Goal: Communication & Community: Connect with others

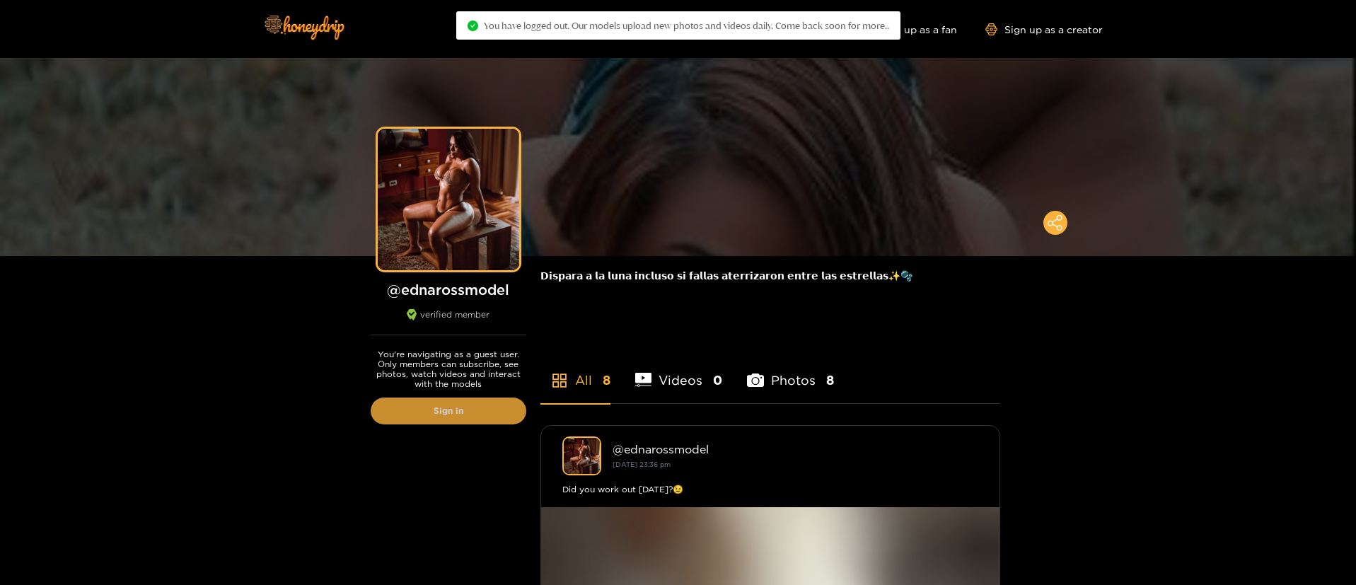
click at [477, 413] on link "Sign in" at bounding box center [449, 411] width 156 height 27
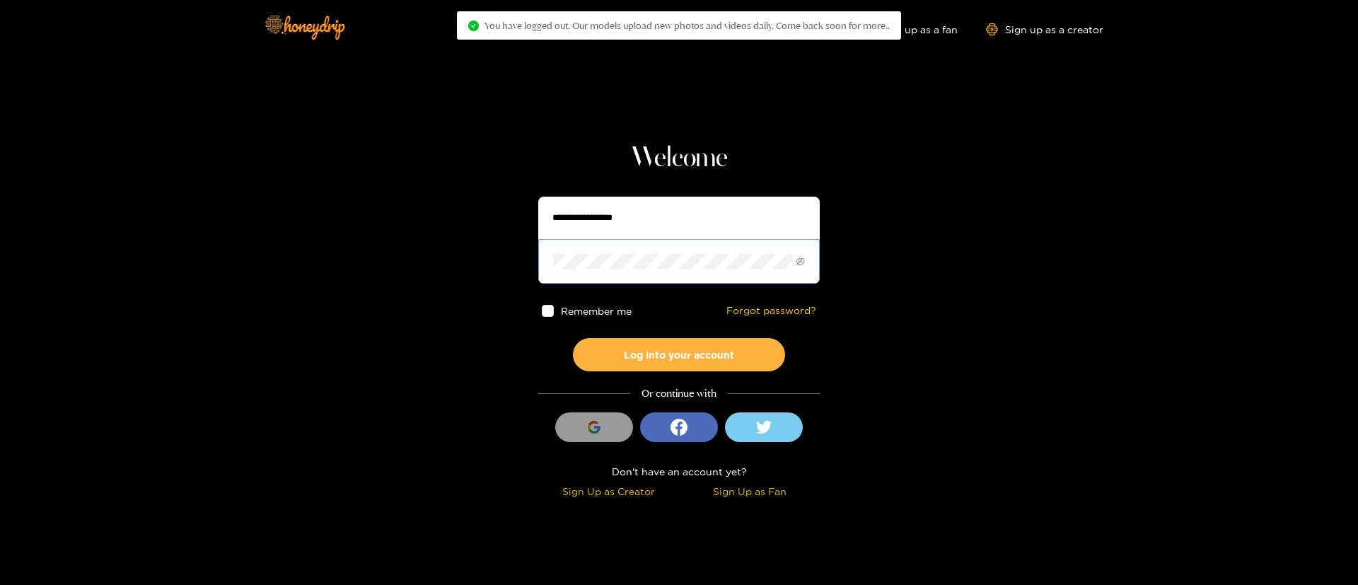
type input "**********"
click at [662, 214] on input "**********" at bounding box center [679, 218] width 283 height 42
click at [662, 215] on input "**********" at bounding box center [679, 218] width 283 height 42
click at [661, 216] on input "**********" at bounding box center [679, 218] width 283 height 42
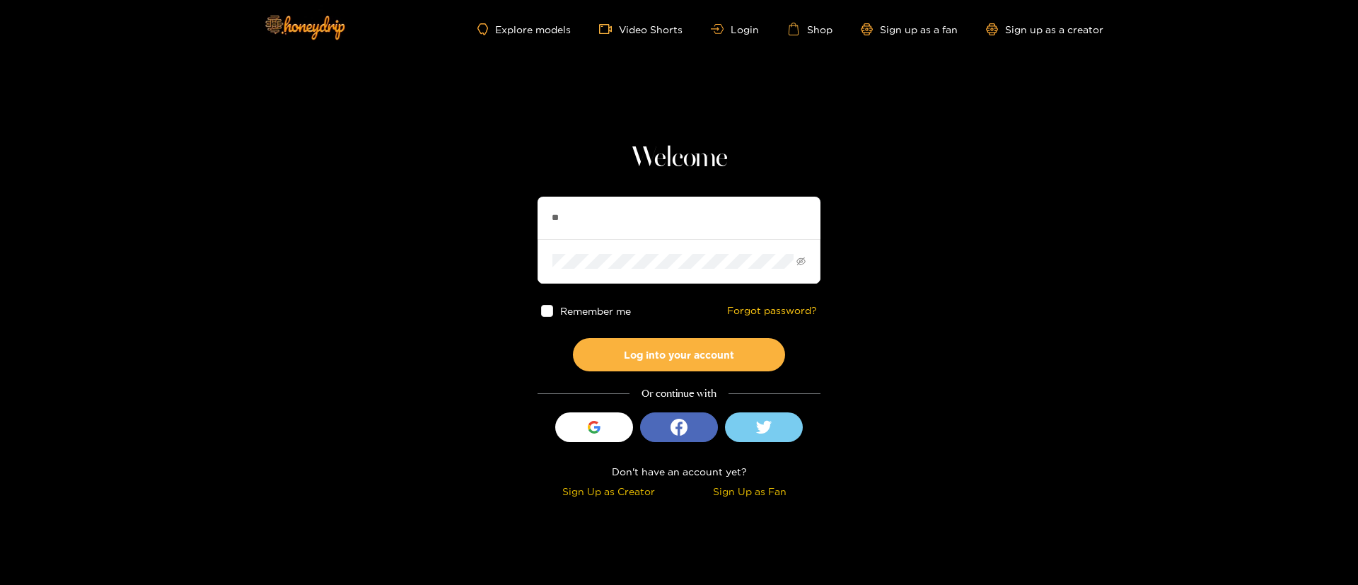
type input "*********"
click at [726, 361] on button "Log into your account" at bounding box center [679, 354] width 212 height 33
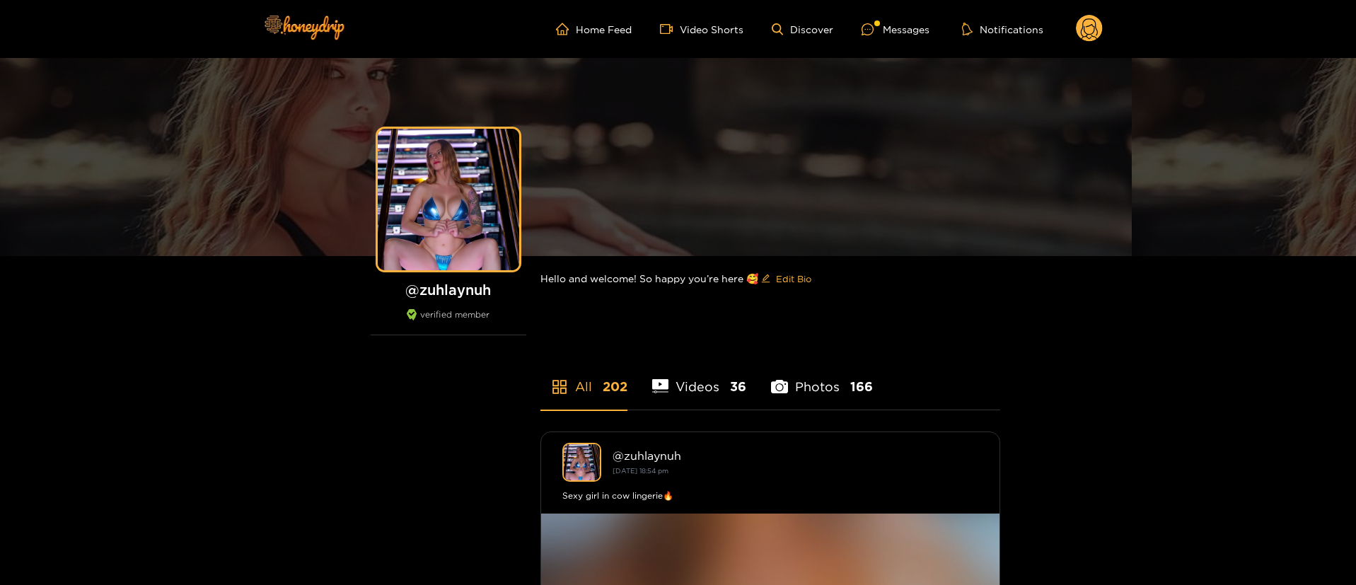
click at [899, 42] on ul "Home Feed Video Shorts Discover Messages Notifications" at bounding box center [829, 29] width 547 height 28
click at [888, 30] on div "Messages" at bounding box center [896, 29] width 68 height 16
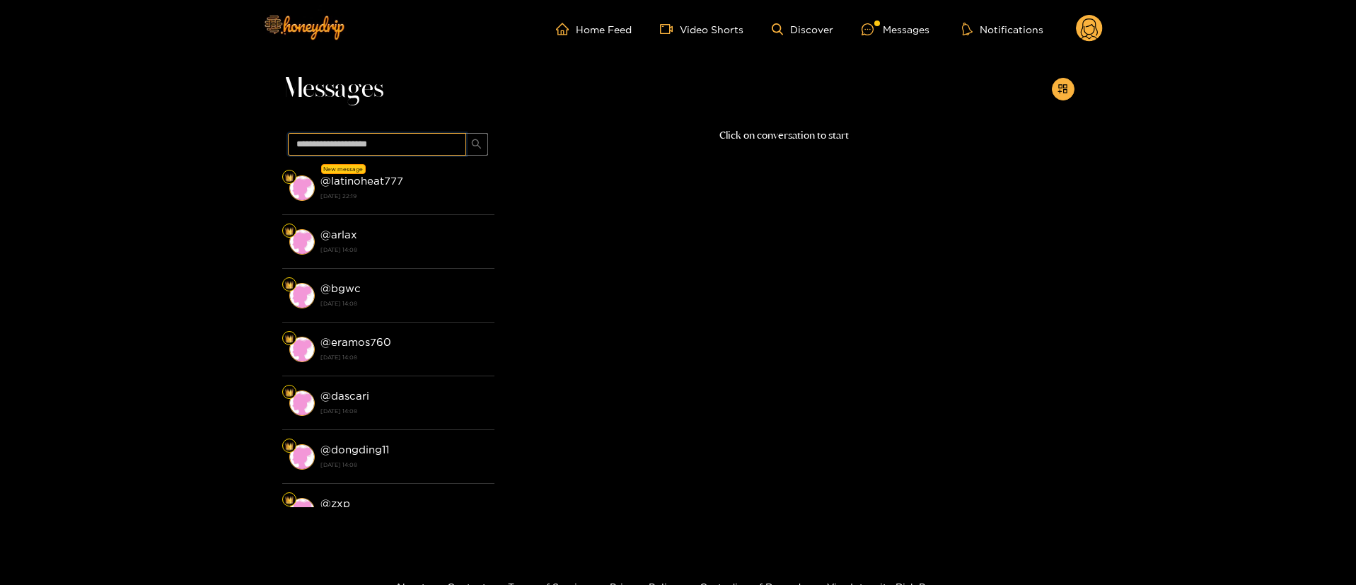
drag, startPoint x: 389, startPoint y: 144, endPoint x: 409, endPoint y: 218, distance: 76.2
click at [390, 146] on input "text" at bounding box center [377, 144] width 178 height 23
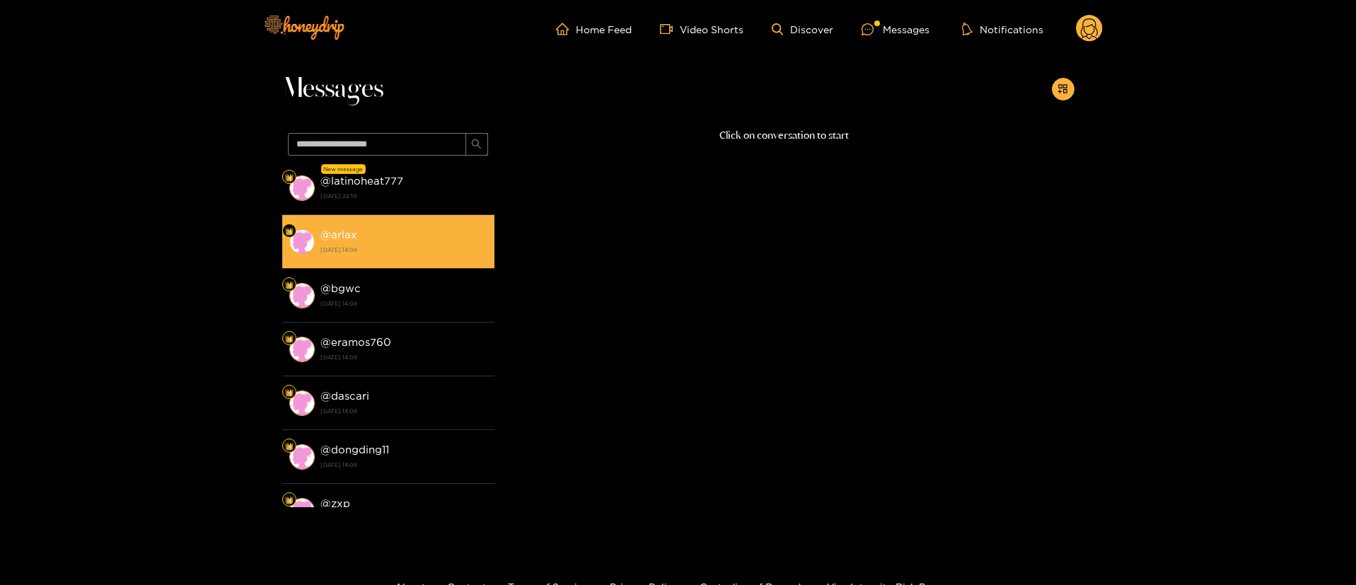
click at [410, 224] on li "@ arlax [DATE] 14:08" at bounding box center [388, 242] width 212 height 54
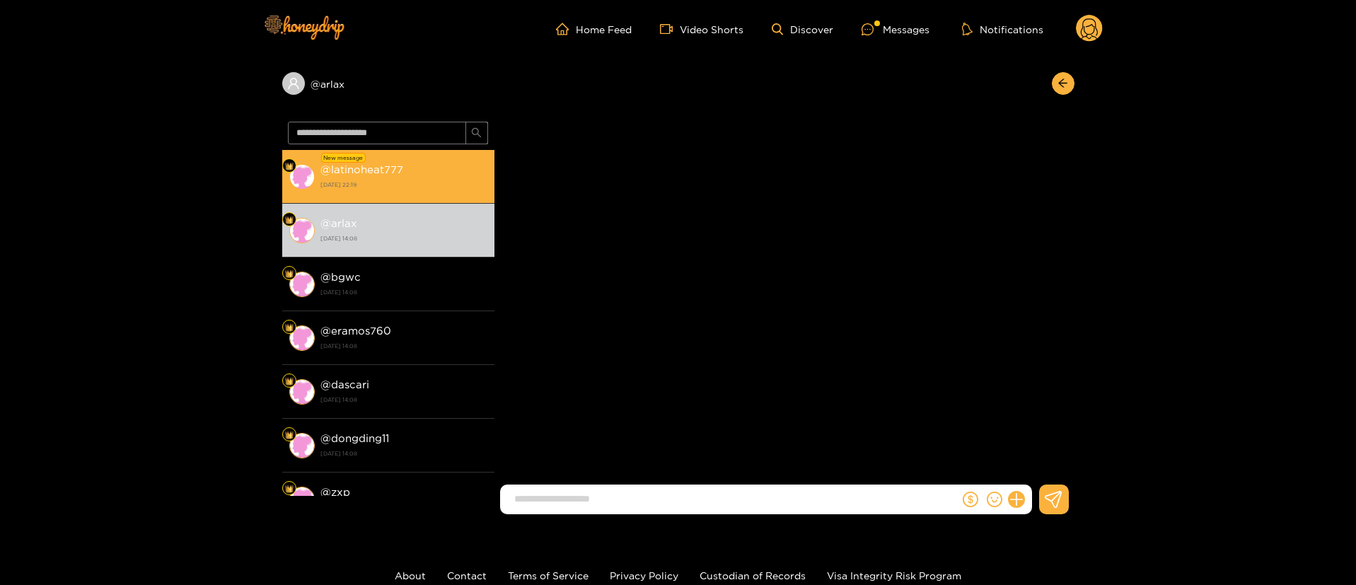
click at [413, 182] on strong "[DATE] 22:19" at bounding box center [403, 184] width 167 height 13
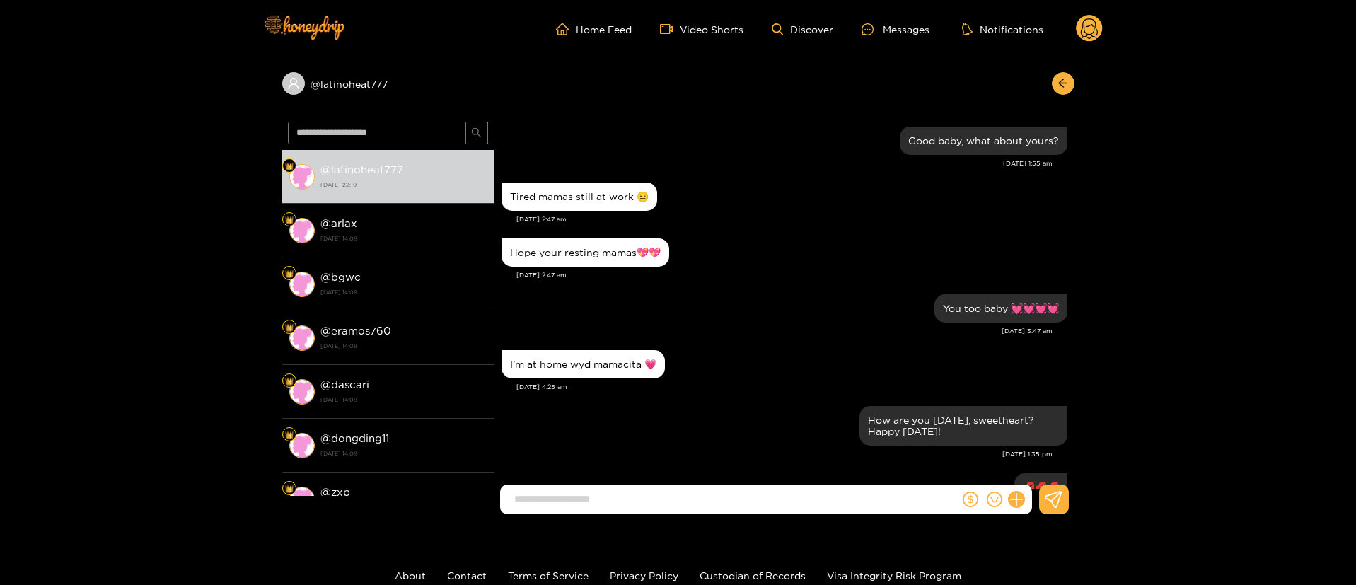
scroll to position [1245, 0]
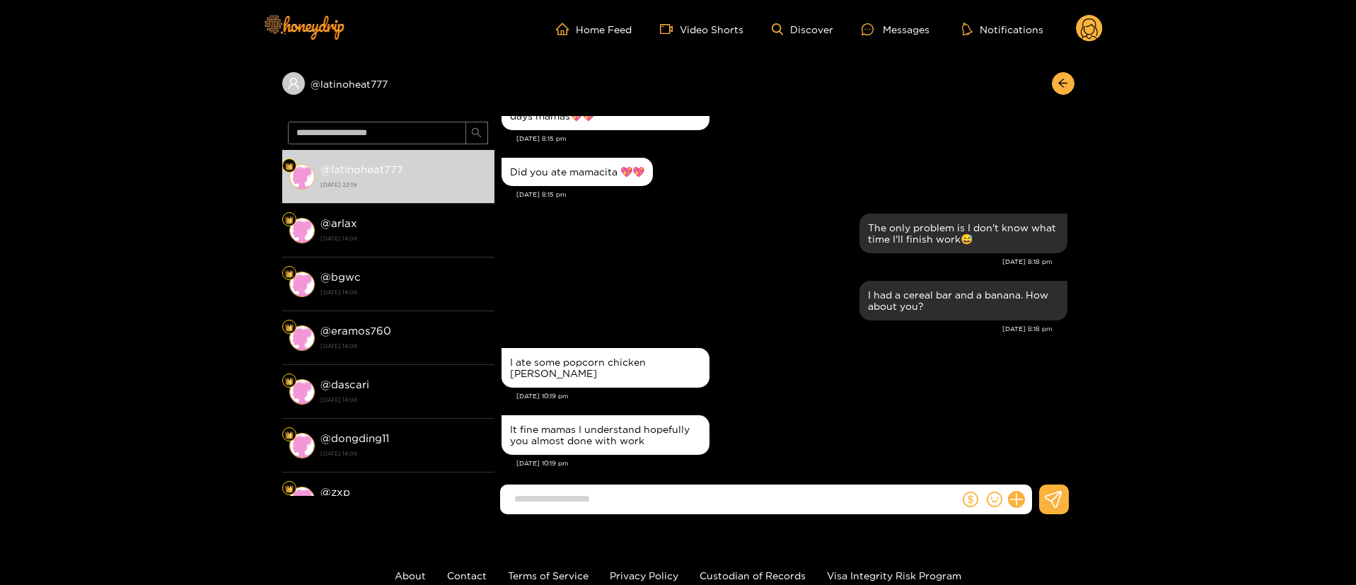
drag, startPoint x: 992, startPoint y: 15, endPoint x: 1186, endPoint y: -129, distance: 241.2
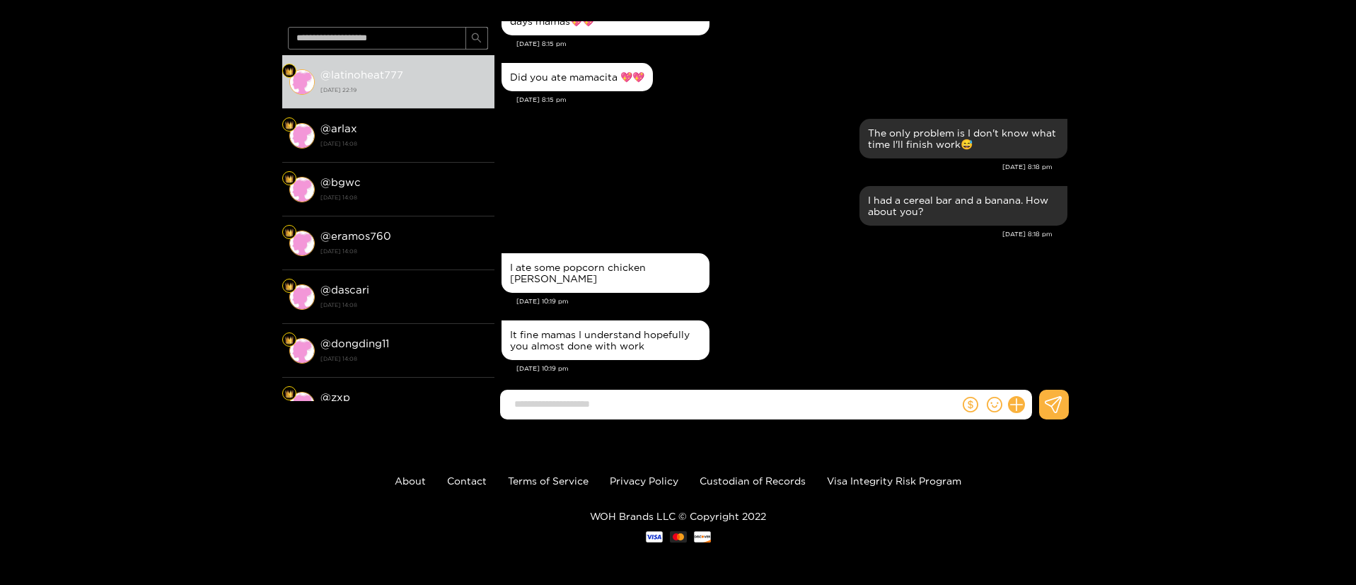
scroll to position [0, 0]
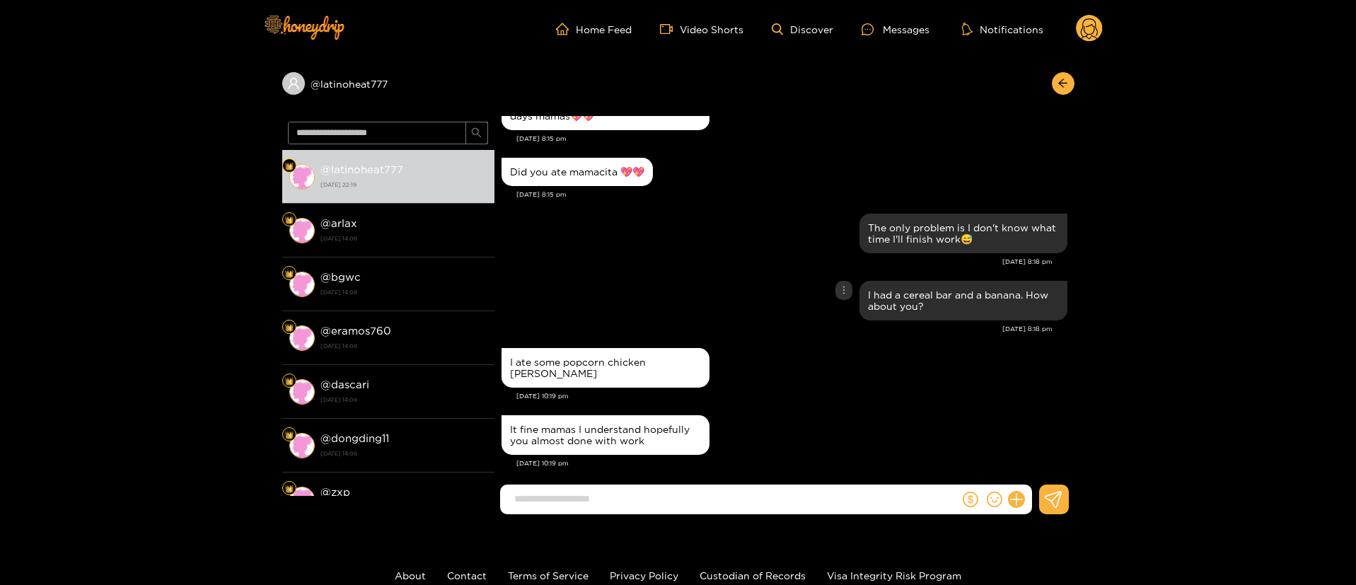
click at [718, 280] on div "I had a cereal bar and a banana. How about you?" at bounding box center [785, 300] width 566 height 47
click at [623, 493] on input at bounding box center [733, 498] width 452 height 23
paste input "**********"
type input "**********"
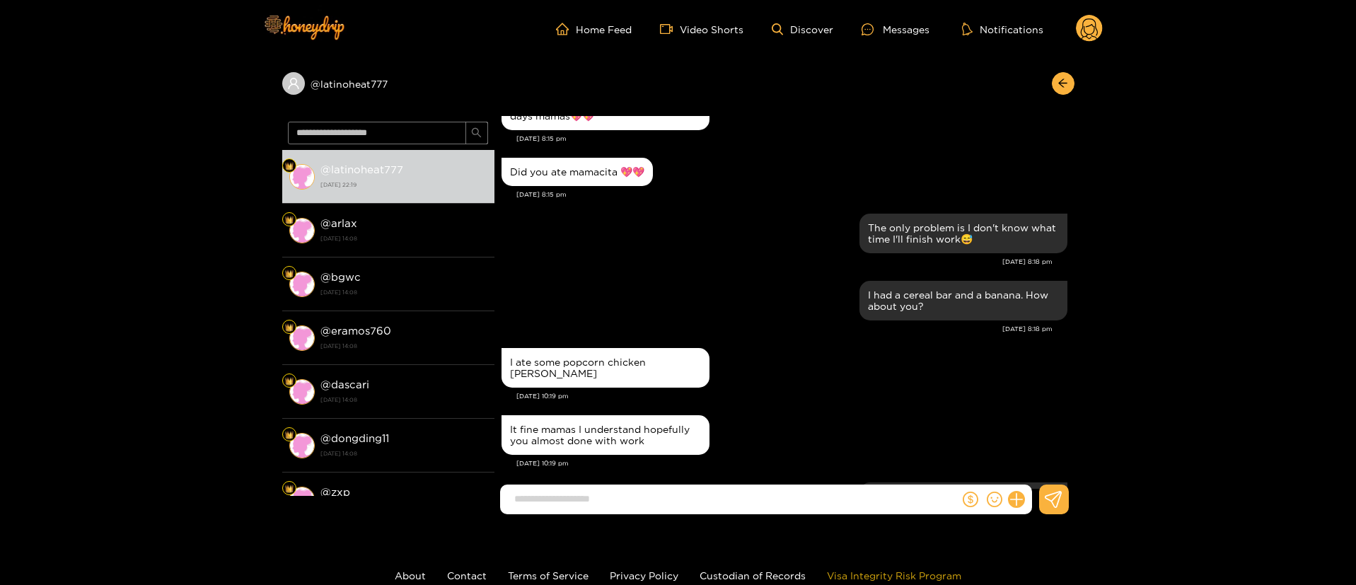
scroll to position [1312, 0]
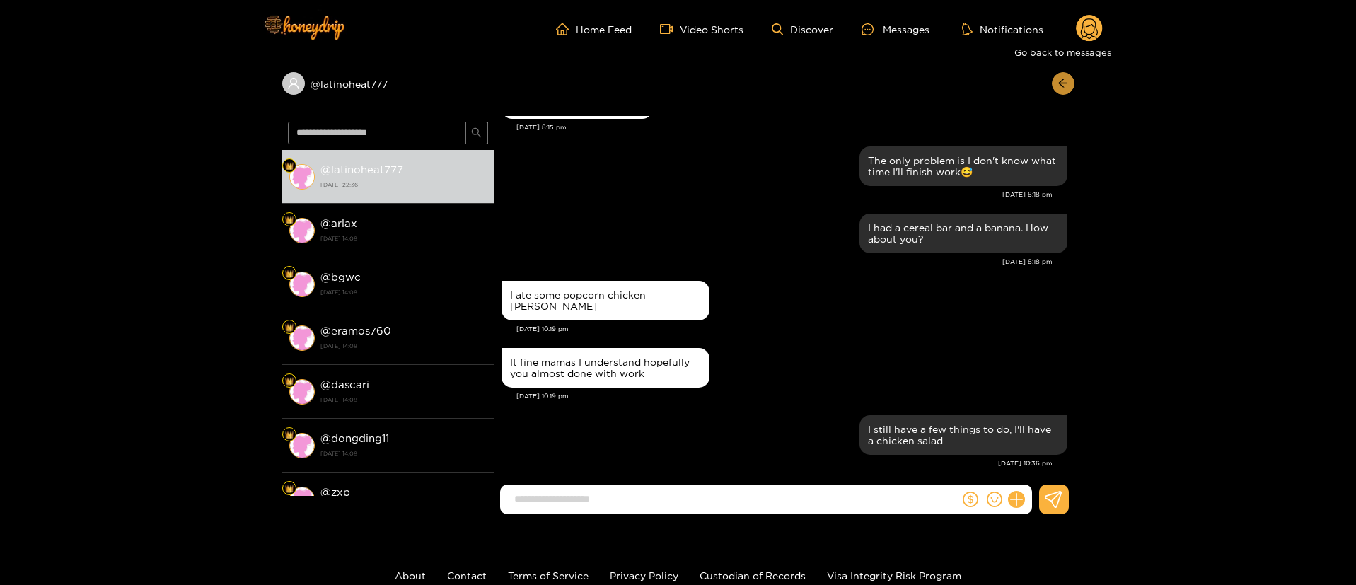
click at [1060, 88] on icon "arrow-left" at bounding box center [1062, 83] width 11 height 11
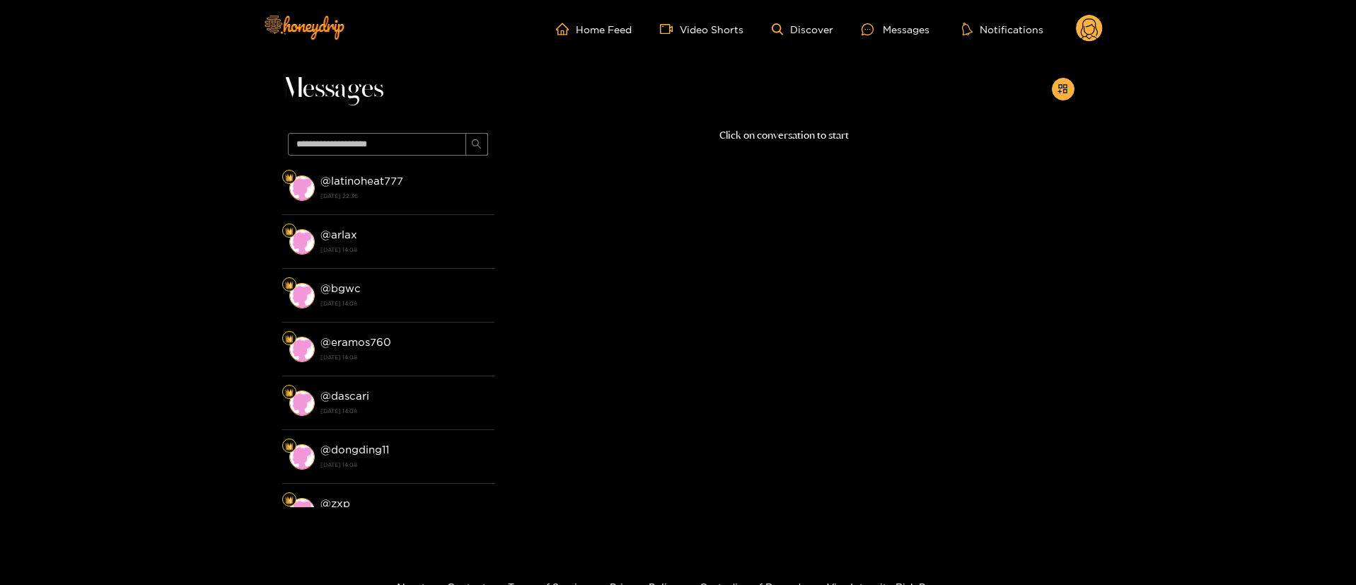
click at [1089, 36] on circle at bounding box center [1089, 28] width 27 height 27
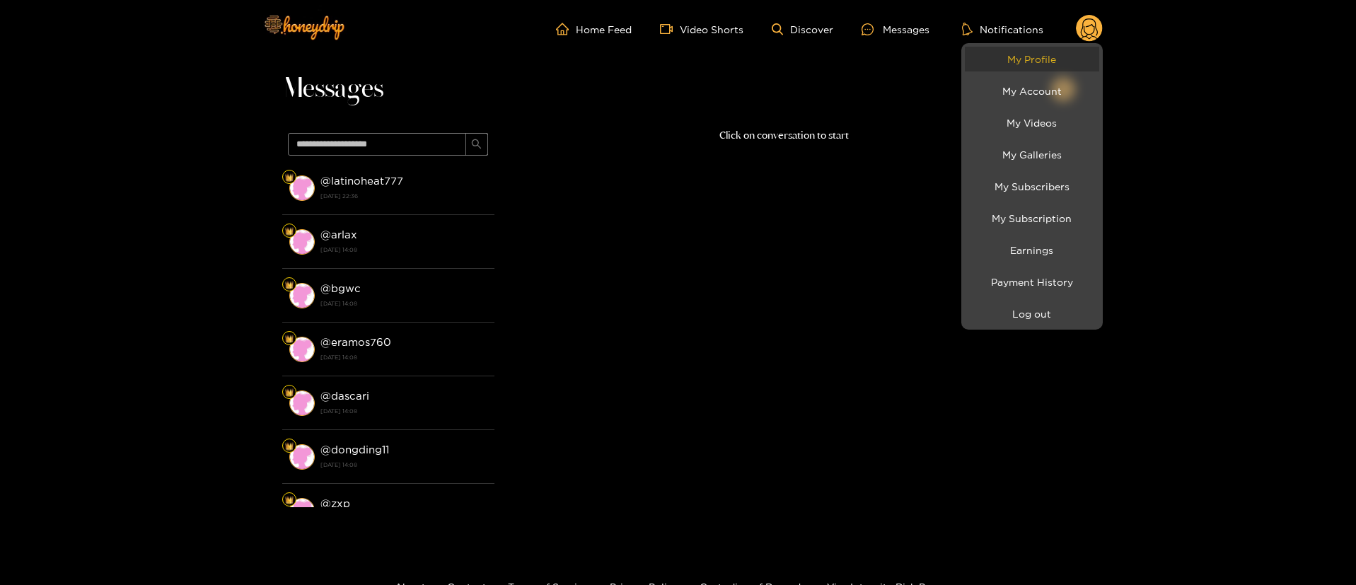
click at [1015, 63] on link "My Profile" at bounding box center [1032, 59] width 134 height 25
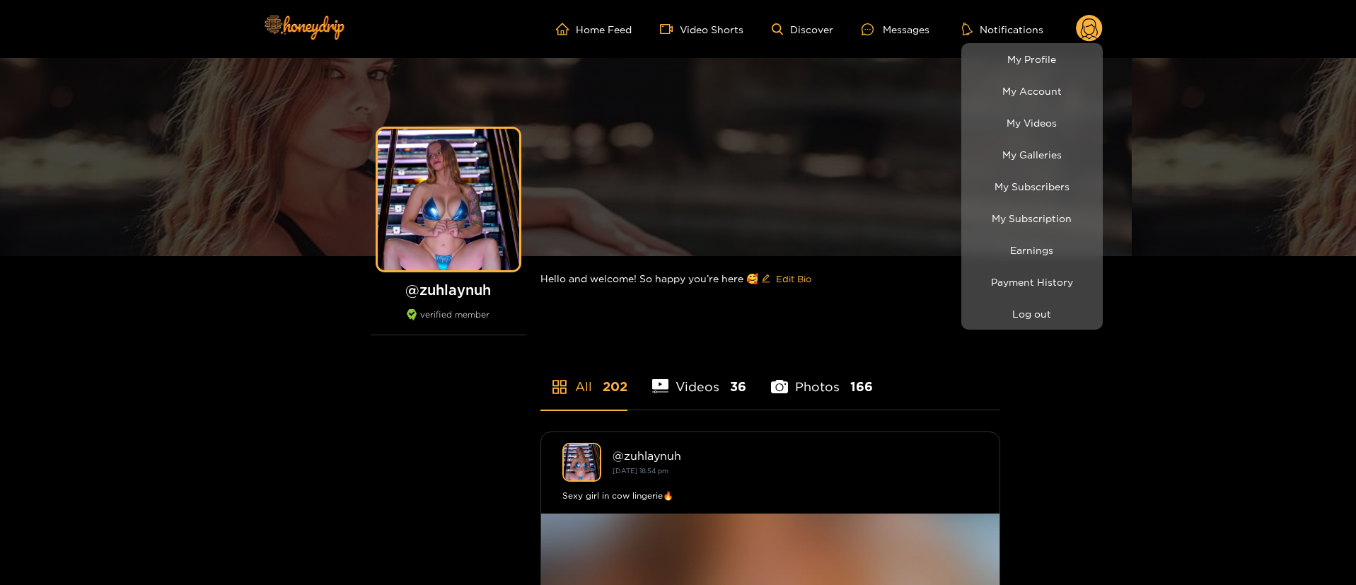
click at [896, 30] on div at bounding box center [678, 292] width 1356 height 585
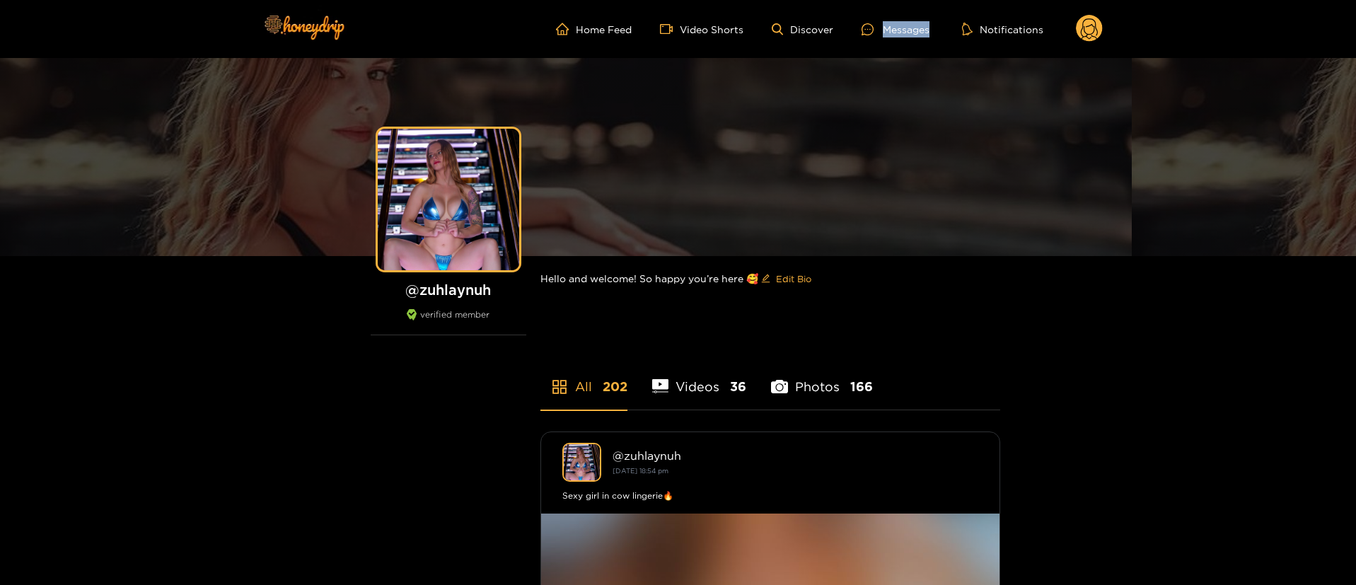
click at [896, 30] on div "Messages" at bounding box center [896, 29] width 68 height 16
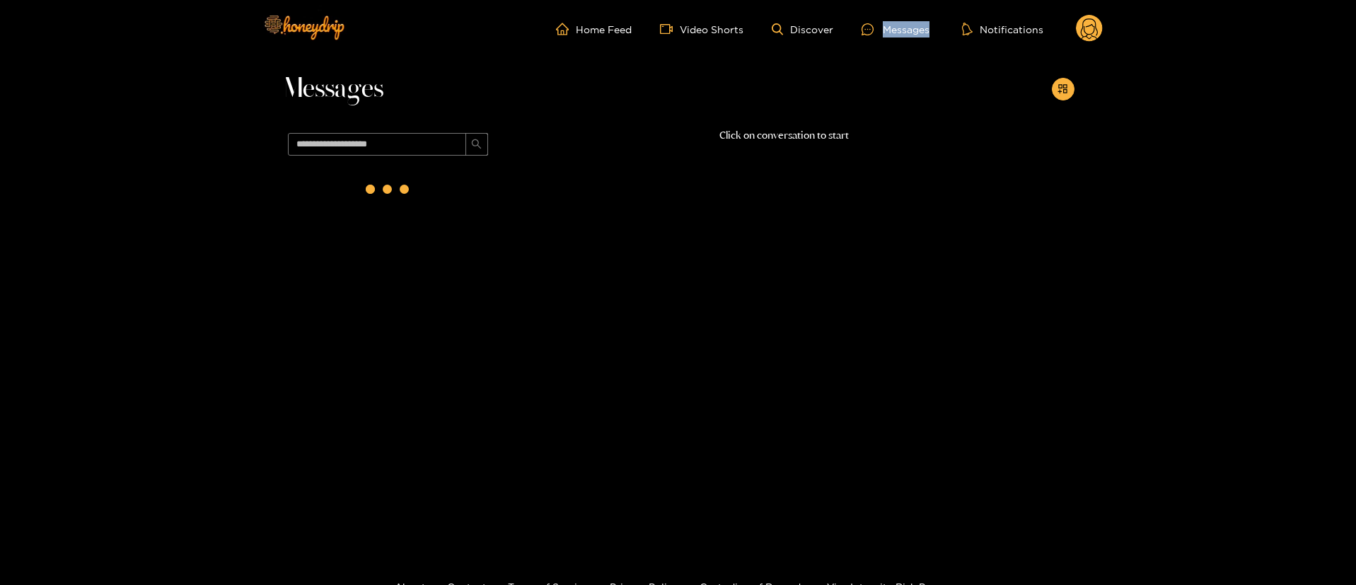
click at [896, 30] on div "Messages" at bounding box center [896, 29] width 68 height 16
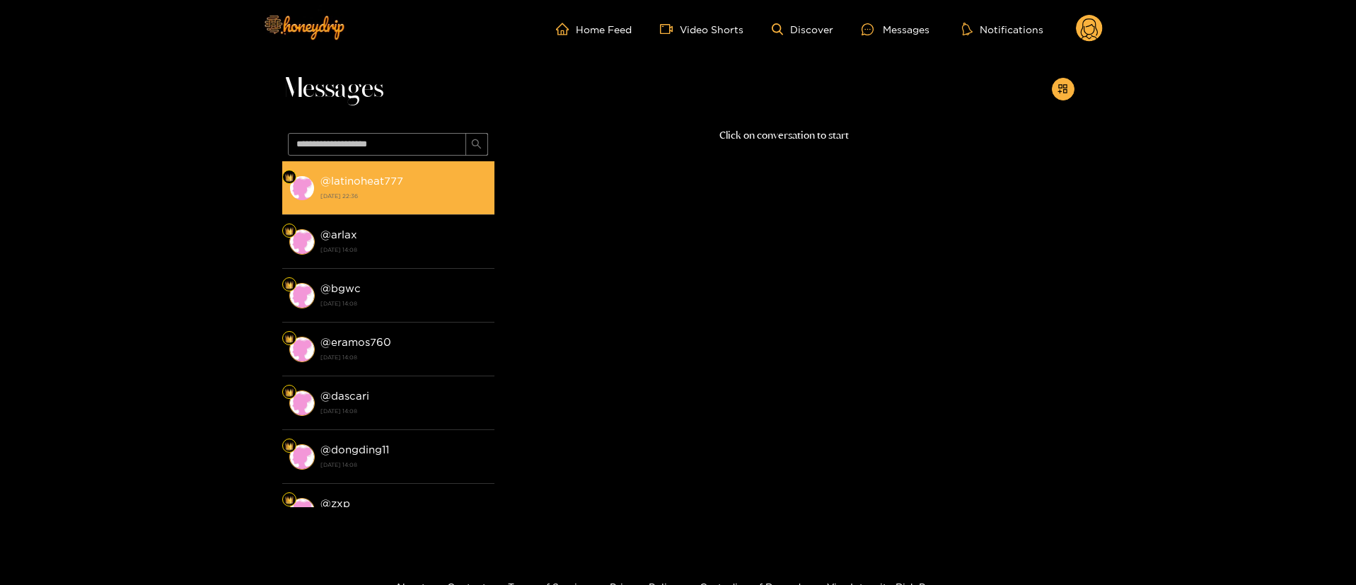
click at [377, 191] on strong "[DATE] 22:36" at bounding box center [403, 196] width 167 height 13
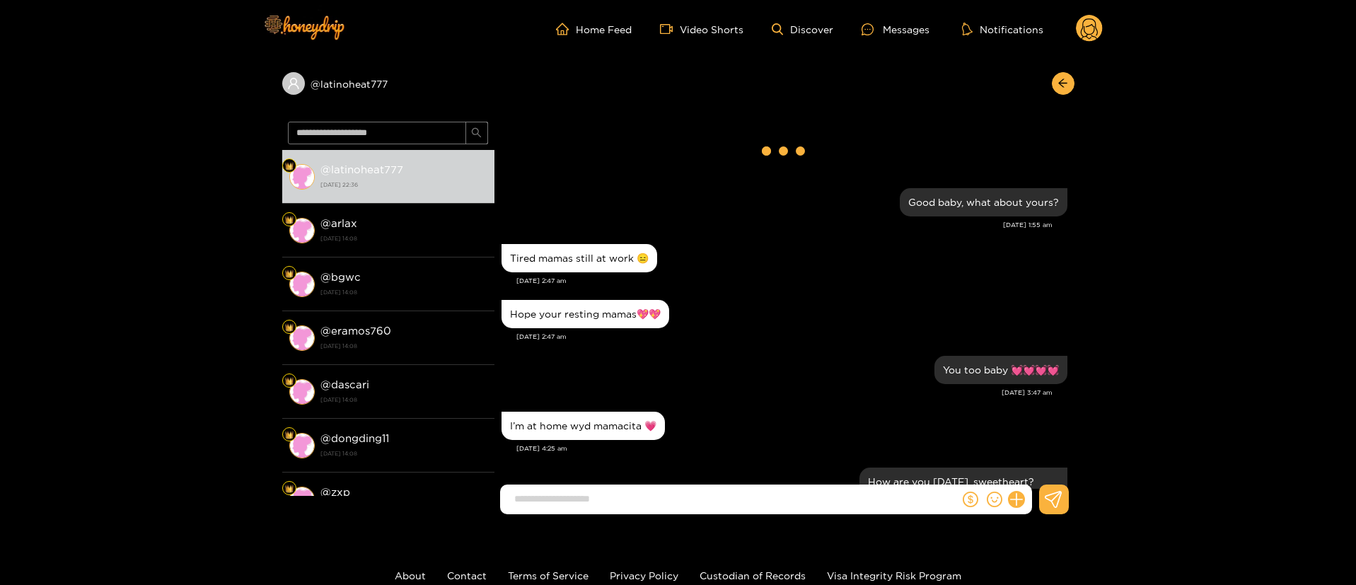
scroll to position [1374, 0]
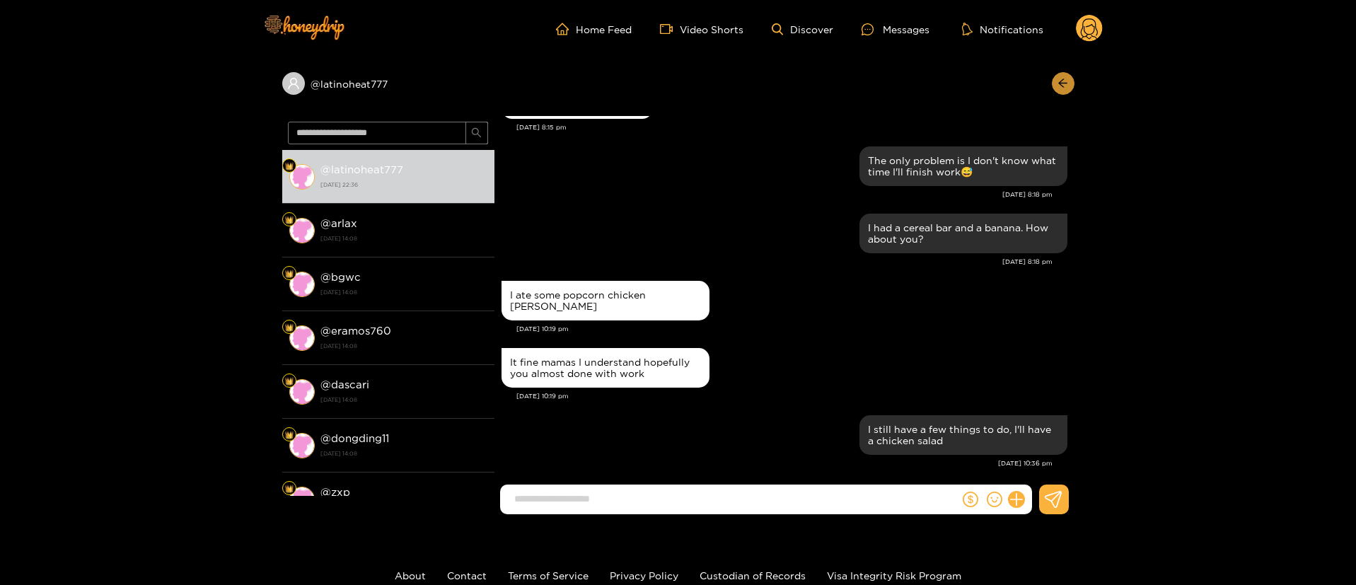
click at [1054, 89] on button "button" at bounding box center [1063, 83] width 23 height 23
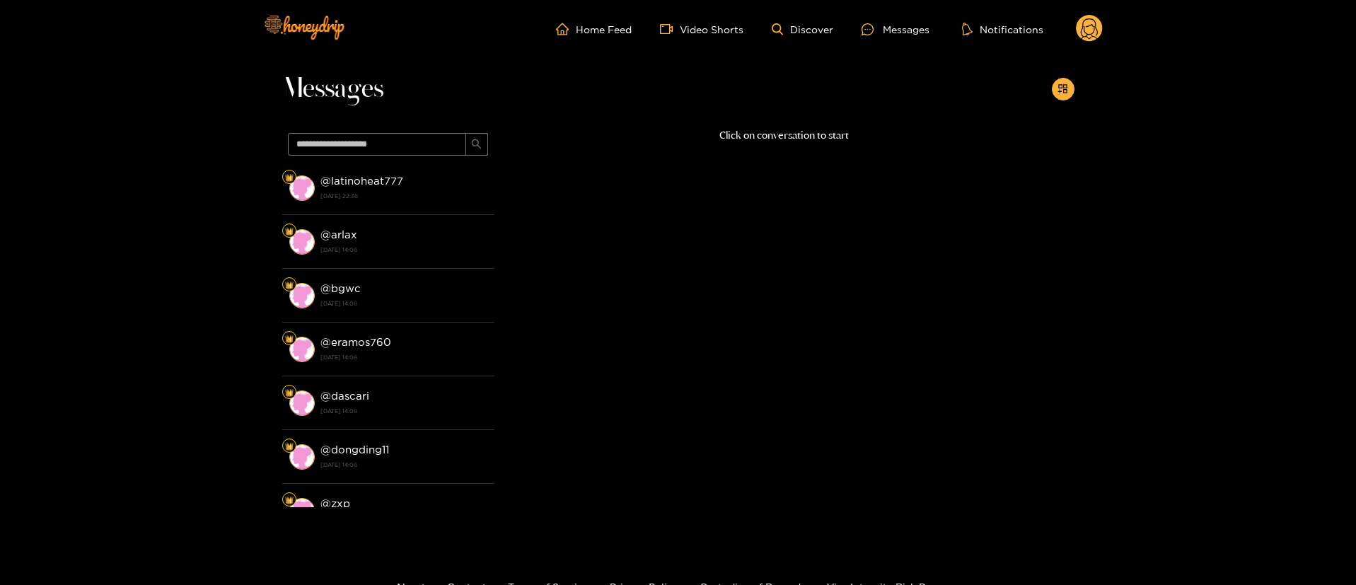
click at [642, 226] on div "Click on conversation to start" at bounding box center [784, 313] width 580 height 373
click at [746, 134] on p "Click on conversation to start" at bounding box center [784, 135] width 580 height 16
click at [610, 45] on div "Home Feed Video Shorts Discover Messages Notifications 0" at bounding box center [678, 29] width 849 height 58
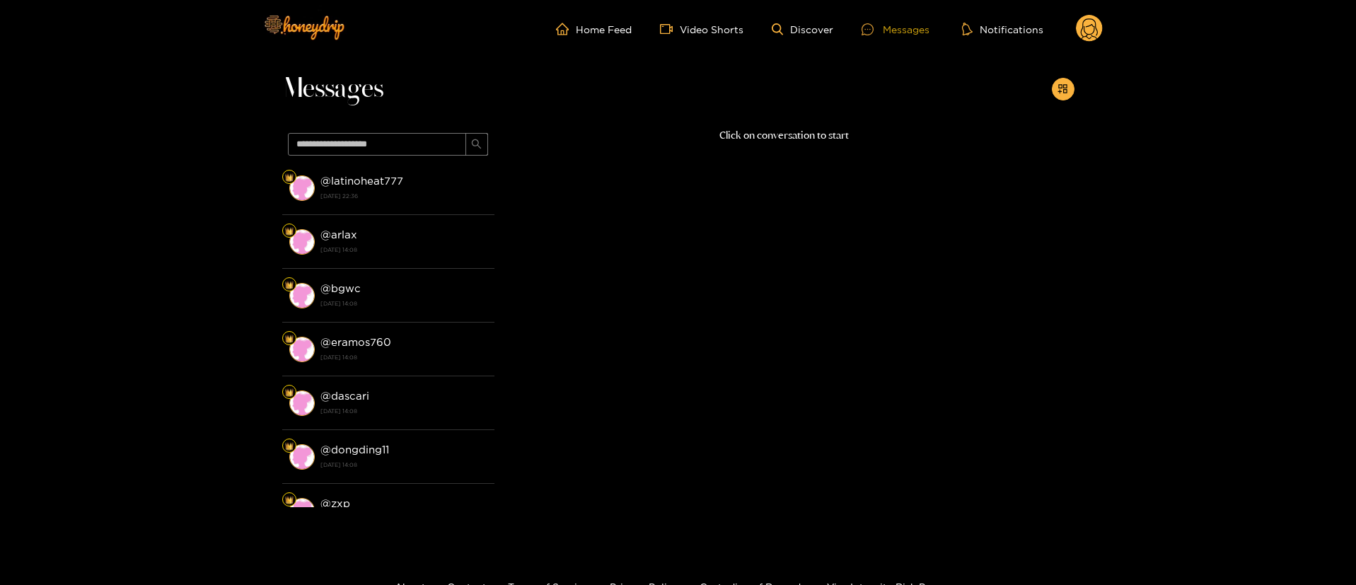
click at [903, 24] on div "Messages" at bounding box center [896, 29] width 68 height 16
click at [912, 27] on div "Messages" at bounding box center [896, 29] width 68 height 16
click at [1106, 21] on header "Home Feed Video Shorts Discover Messages Notifications 0" at bounding box center [678, 29] width 1356 height 58
click at [1097, 24] on circle at bounding box center [1089, 28] width 27 height 27
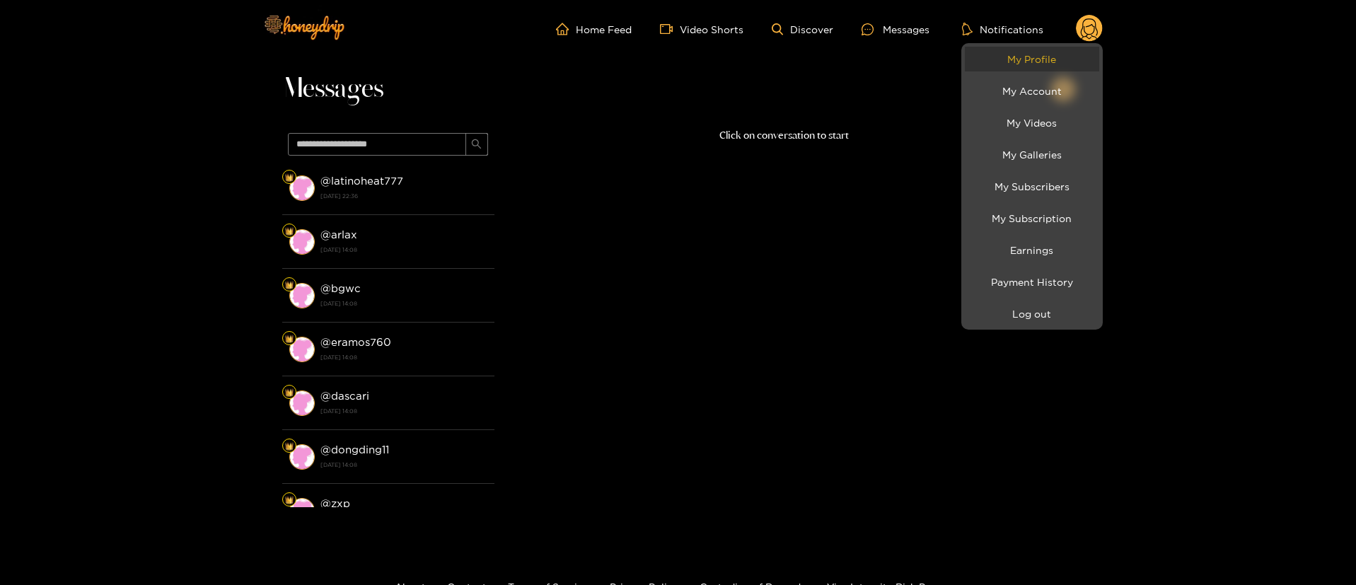
click at [1060, 59] on link "My Profile" at bounding box center [1032, 59] width 134 height 25
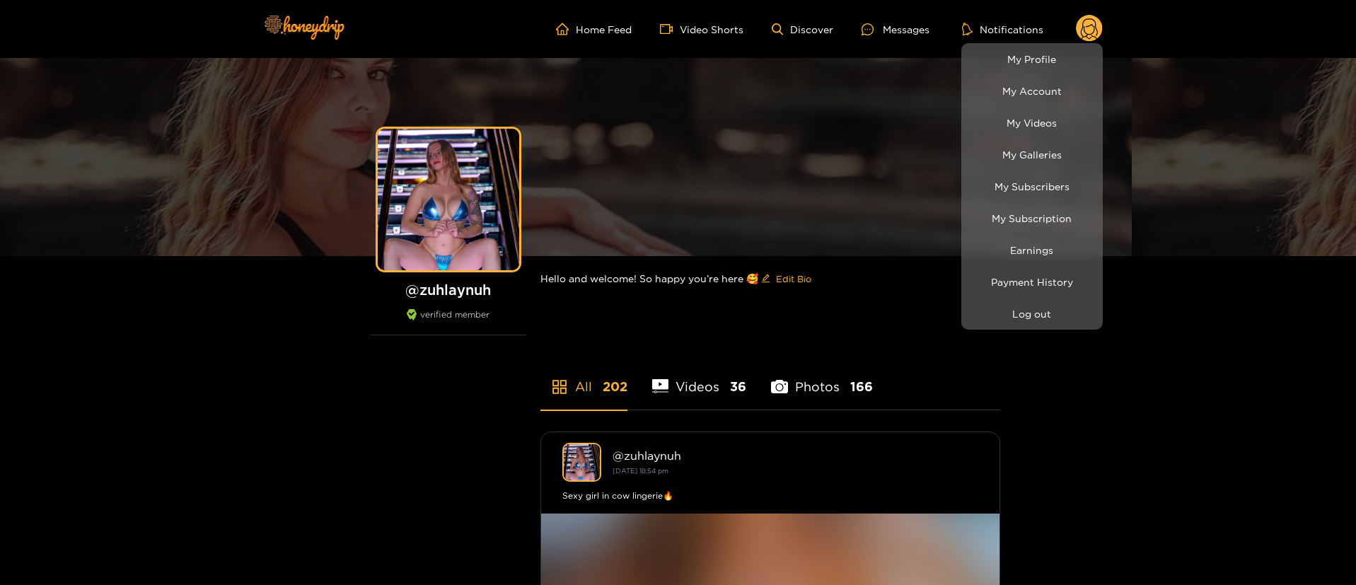
click at [923, 31] on div at bounding box center [678, 292] width 1356 height 585
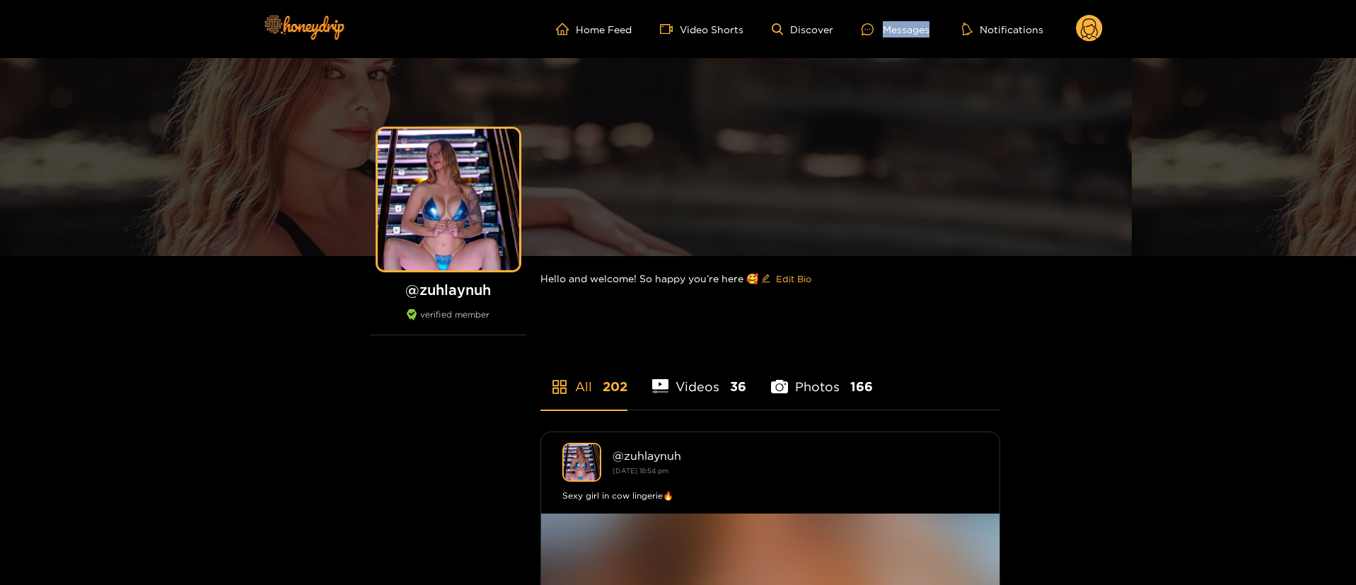
click at [923, 31] on div "Messages" at bounding box center [896, 29] width 68 height 16
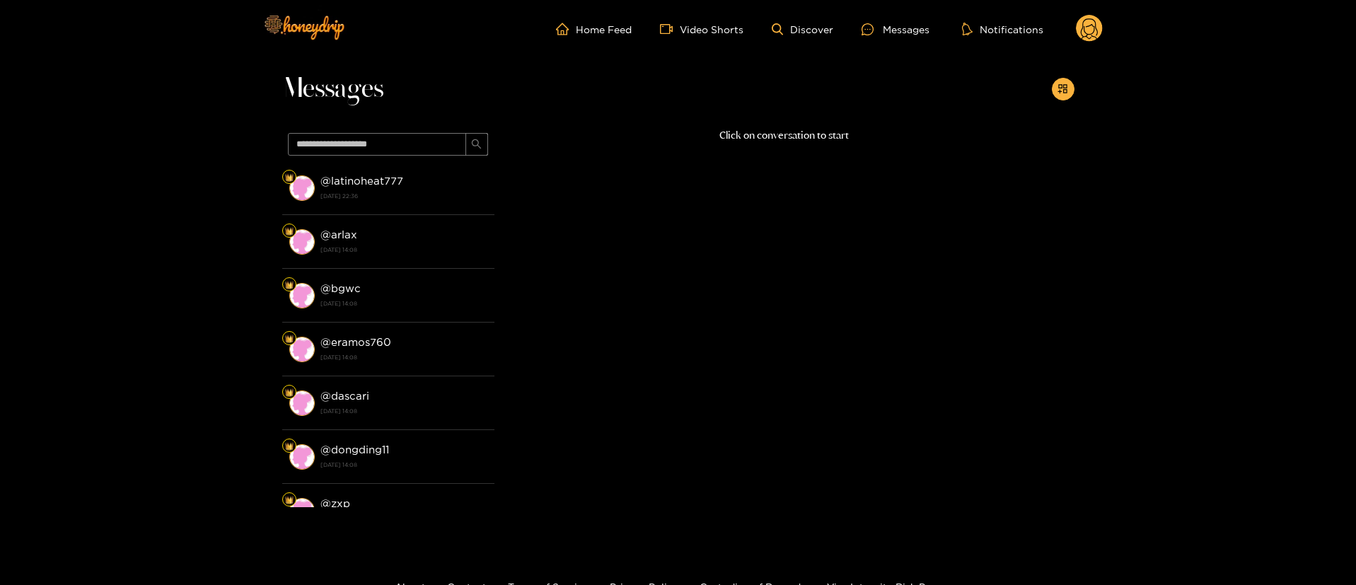
click at [1080, 27] on circle at bounding box center [1089, 28] width 27 height 27
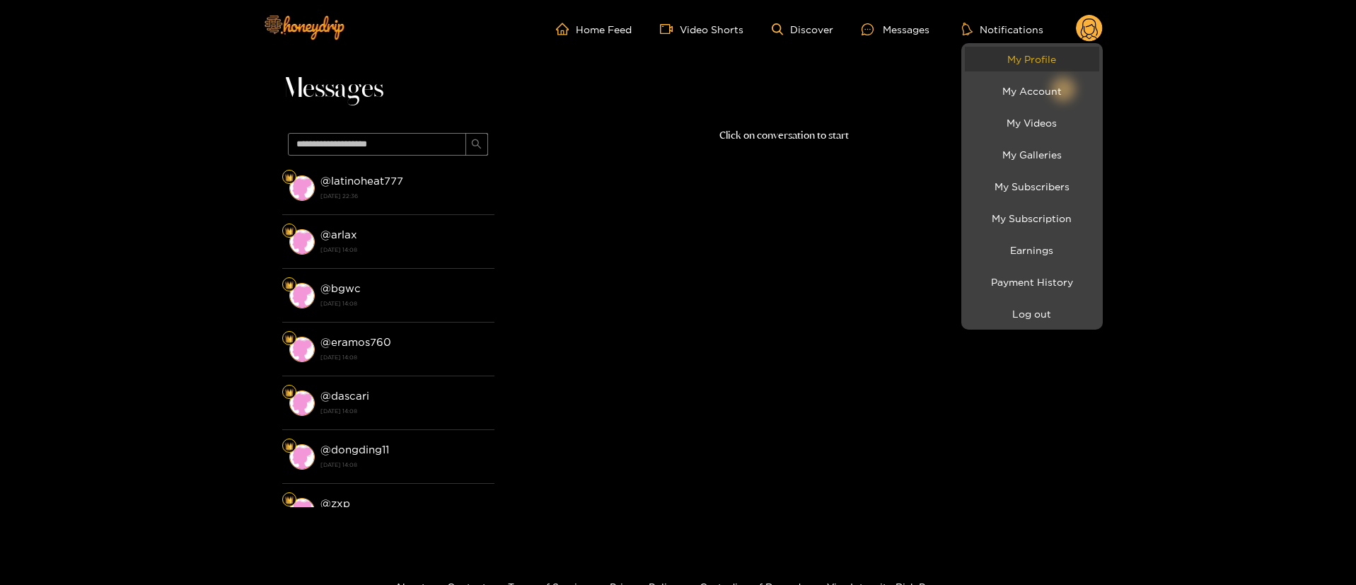
click at [1045, 57] on link "My Profile" at bounding box center [1032, 59] width 134 height 25
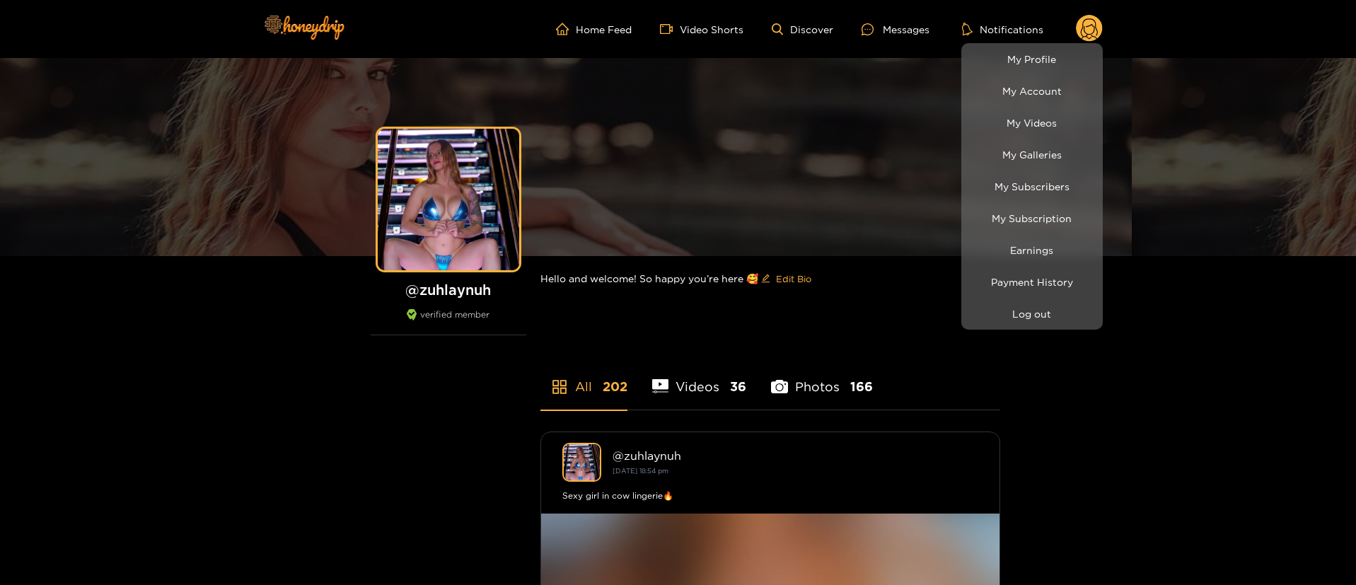
click at [898, 20] on div at bounding box center [678, 292] width 1356 height 585
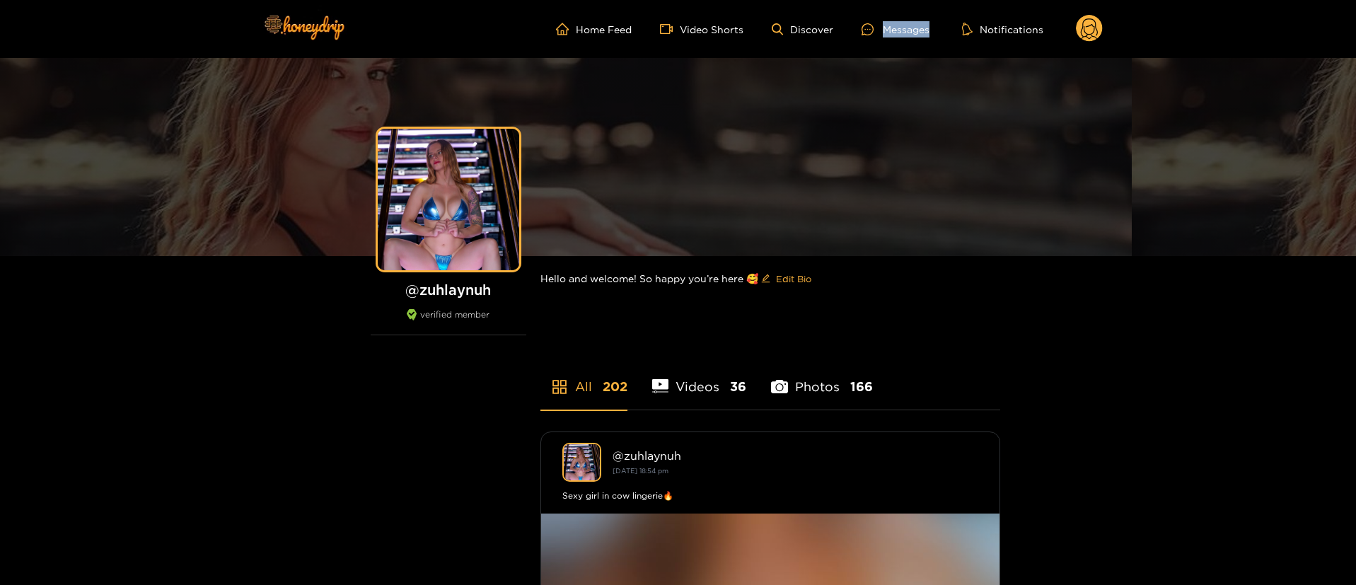
click at [898, 20] on ul "Home Feed Video Shorts Discover Messages Notifications" at bounding box center [829, 29] width 547 height 28
click at [887, 37] on ul "Home Feed Video Shorts Discover Messages Notifications" at bounding box center [829, 29] width 547 height 28
click at [883, 30] on div at bounding box center [872, 29] width 21 height 12
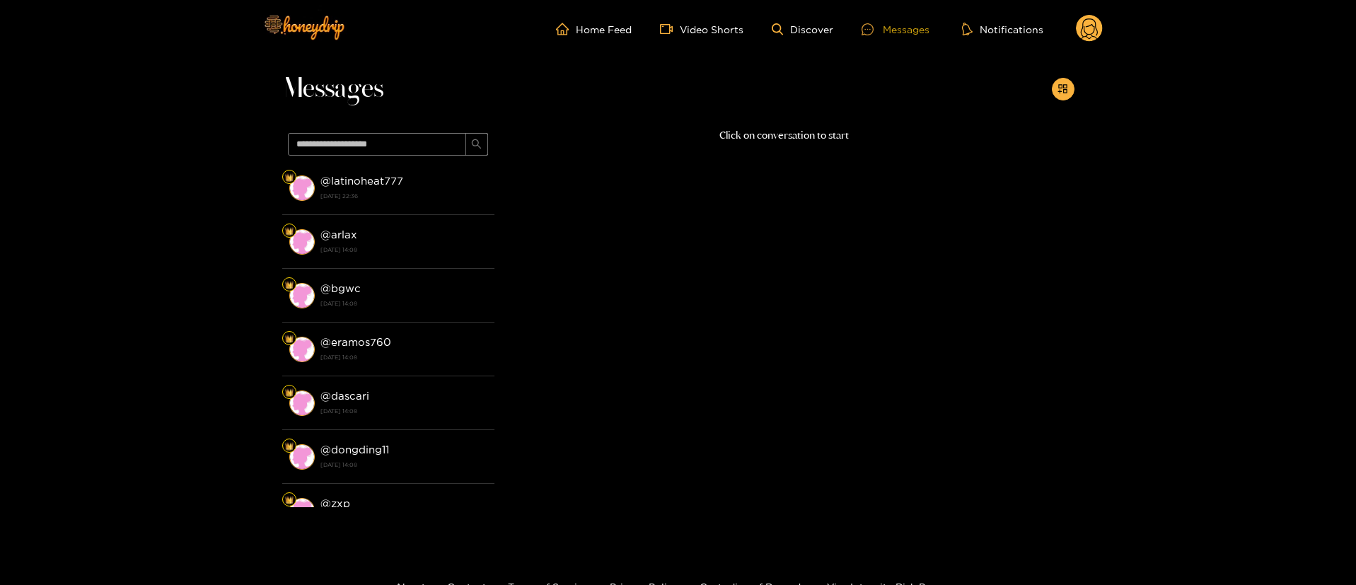
click at [883, 30] on div at bounding box center [872, 29] width 21 height 12
click at [1083, 18] on circle at bounding box center [1089, 28] width 27 height 27
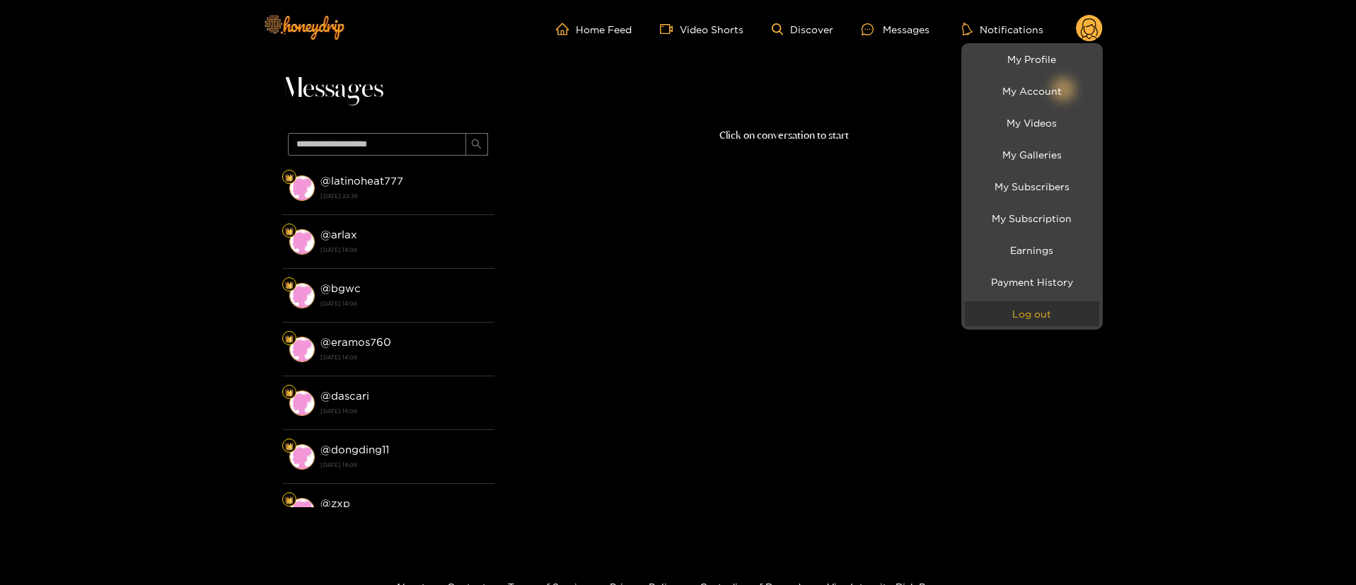
click at [1020, 301] on button "Log out" at bounding box center [1032, 313] width 134 height 25
